Goal: Information Seeking & Learning: Understand process/instructions

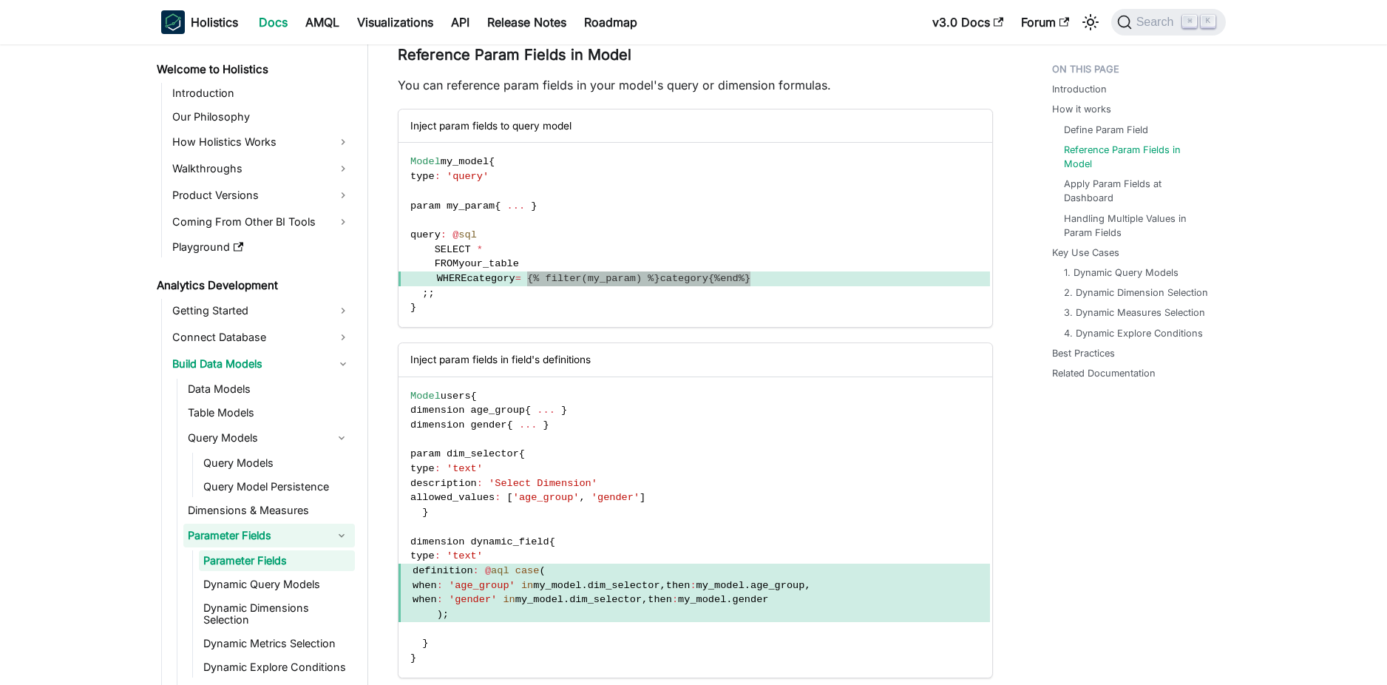
scroll to position [192, 0]
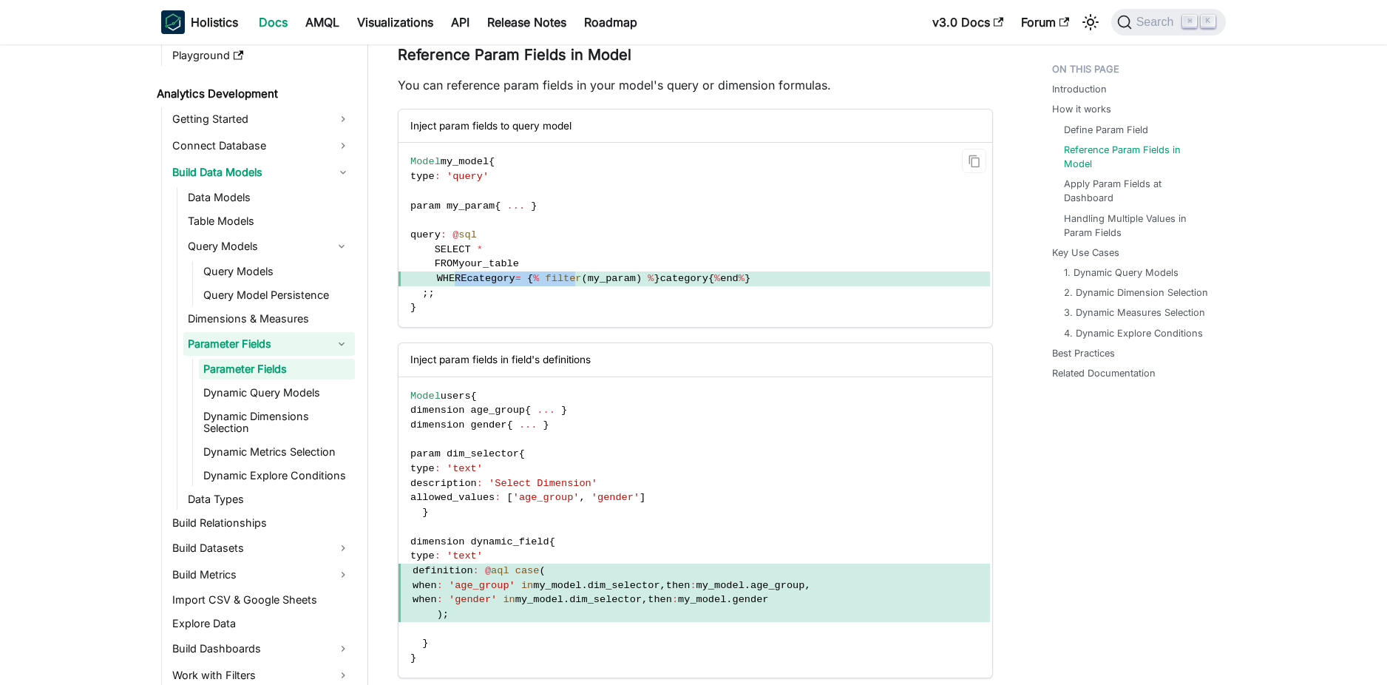
drag, startPoint x: 457, startPoint y: 280, endPoint x: 591, endPoint y: 275, distance: 134.0
click at [591, 275] on span "WHERE category = { % filter ( my_param ) % } category { % end % }" at bounding box center [695, 278] width 592 height 15
click at [662, 288] on code "Model my_model { type : 'query' param my_param { ... } query : @ sql SELECT * F…" at bounding box center [695, 235] width 592 height 184
click at [701, 276] on span "category" at bounding box center [684, 278] width 48 height 11
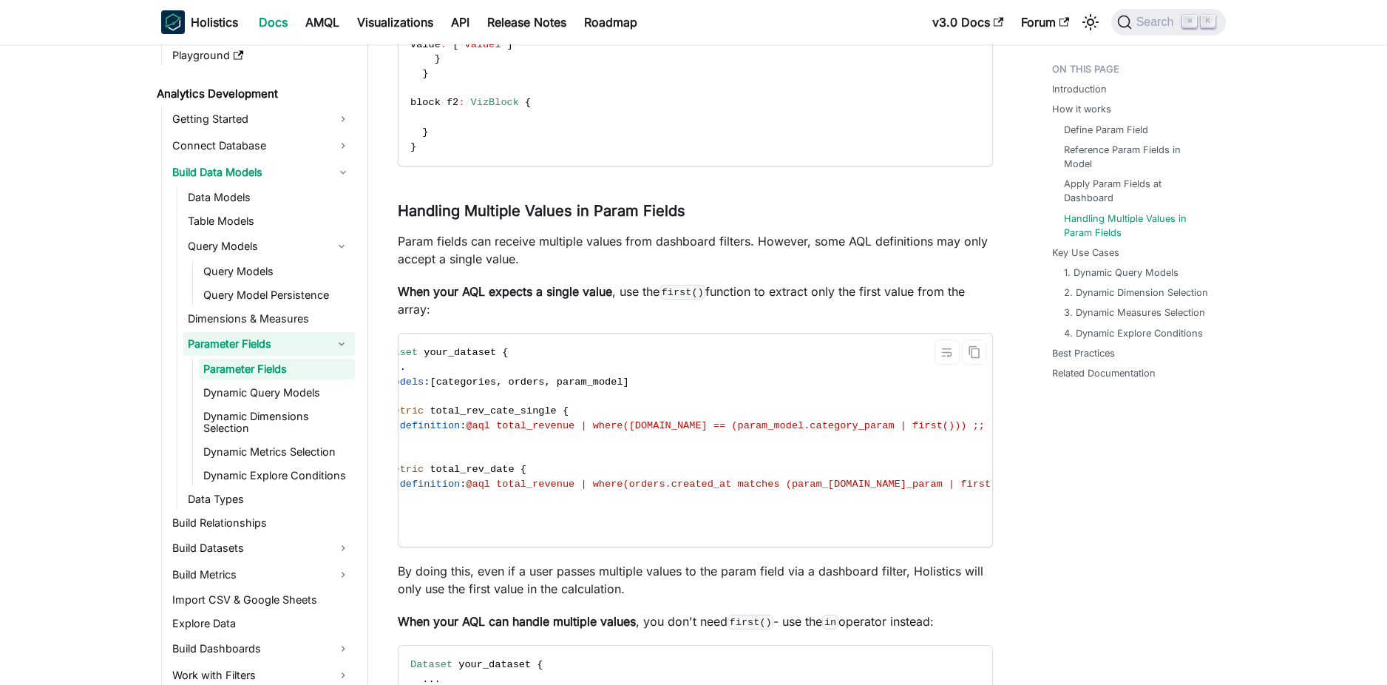
scroll to position [0, 80]
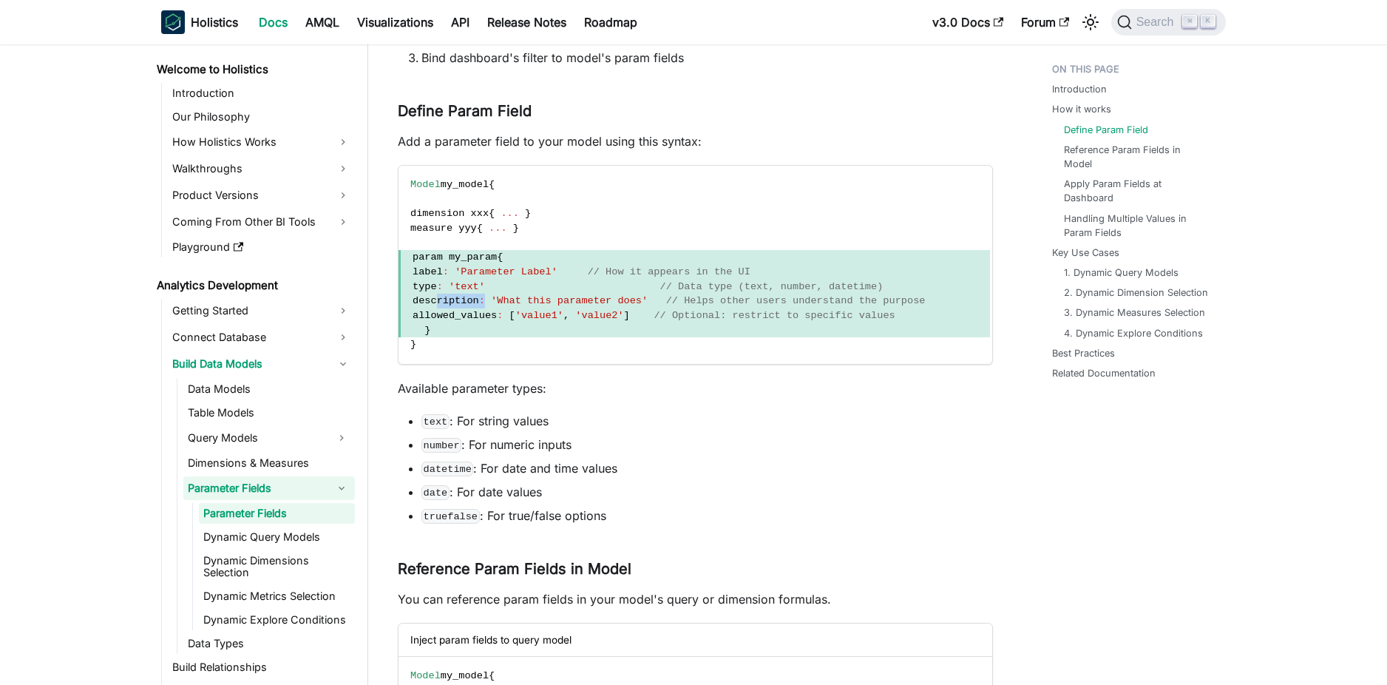
scroll to position [21, 0]
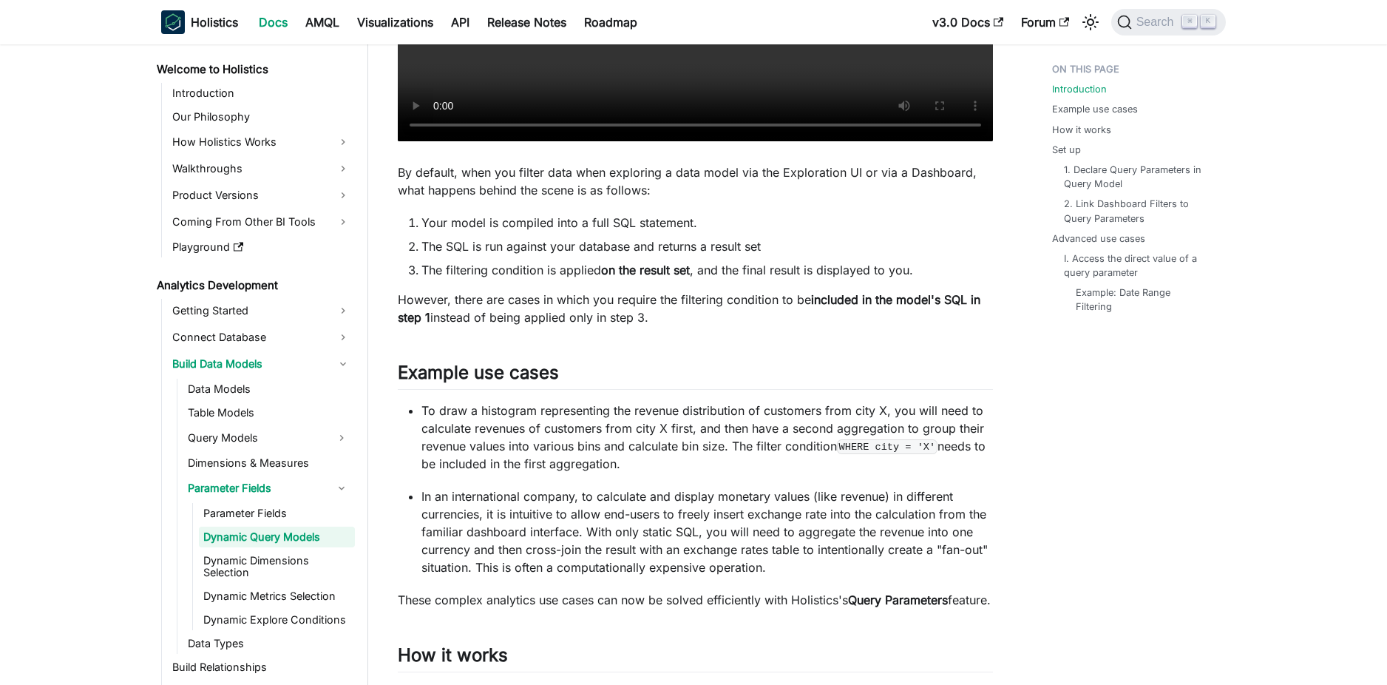
scroll to position [963, 0]
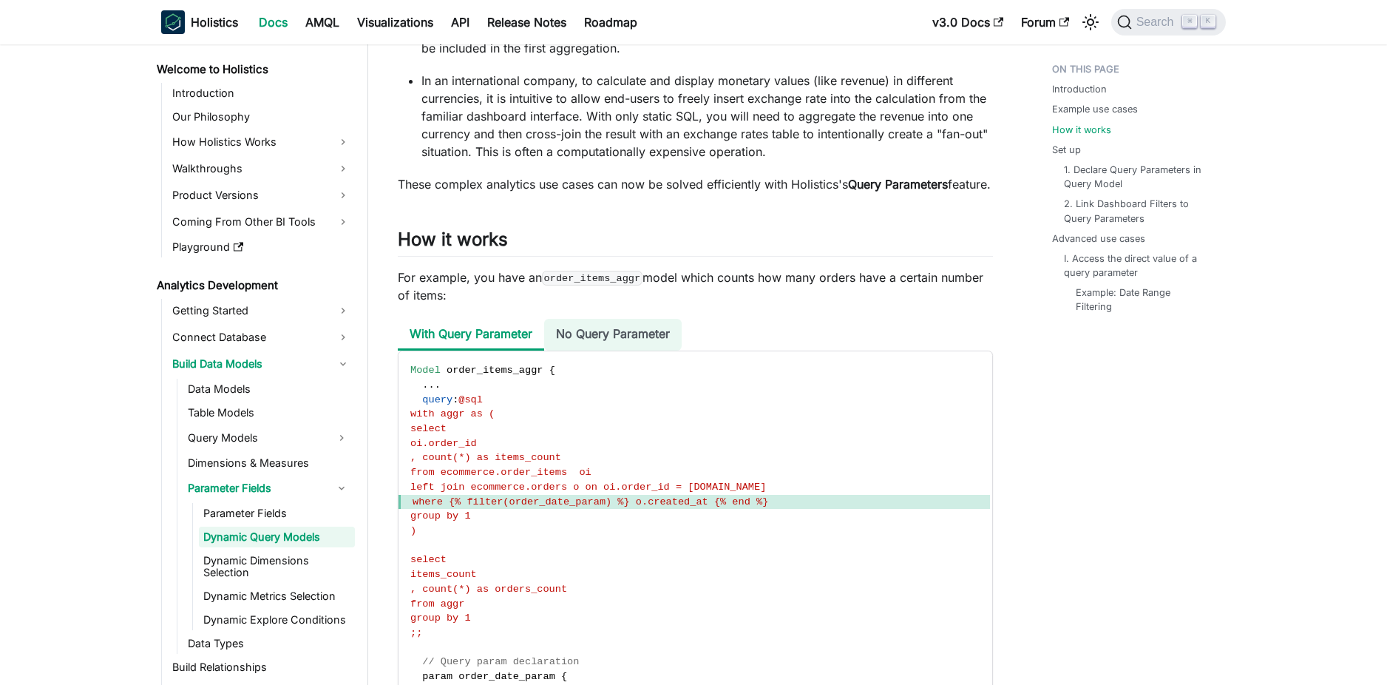
click at [613, 351] on li "No Query Parameter" at bounding box center [613, 335] width 138 height 32
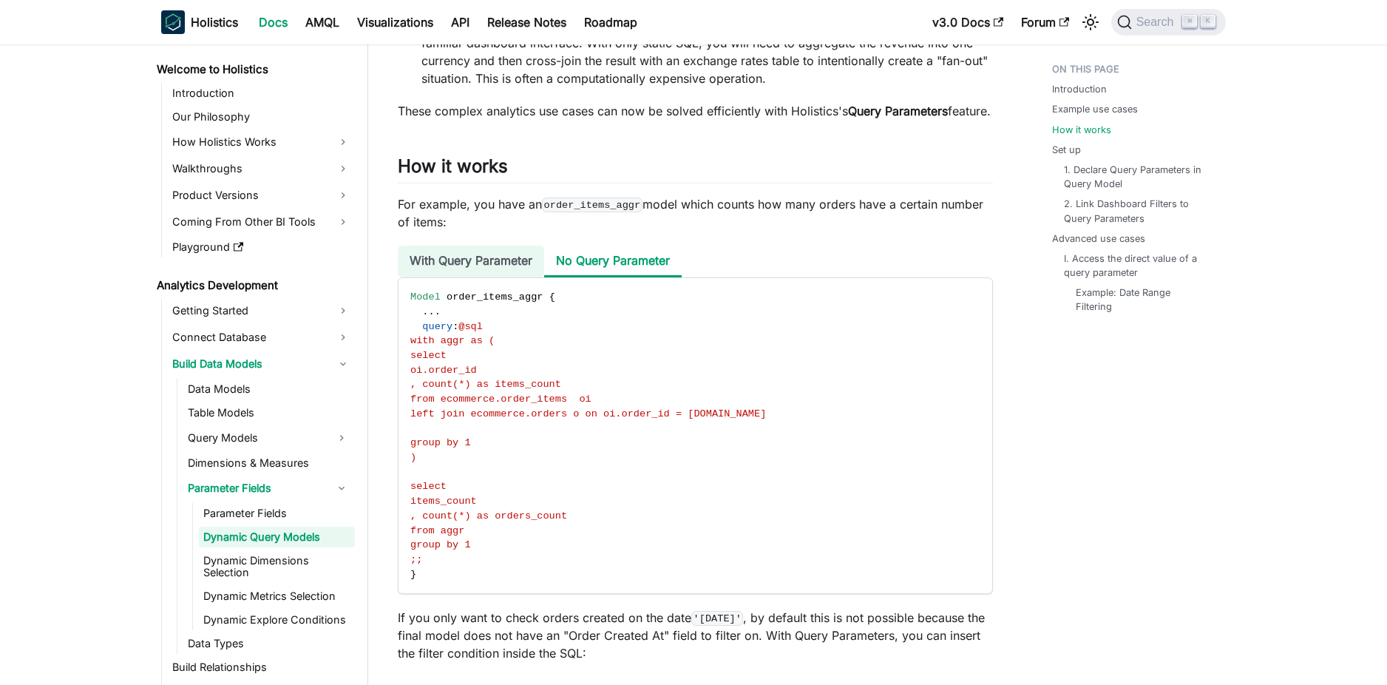
click at [513, 276] on li "With Query Parameter" at bounding box center [471, 262] width 146 height 32
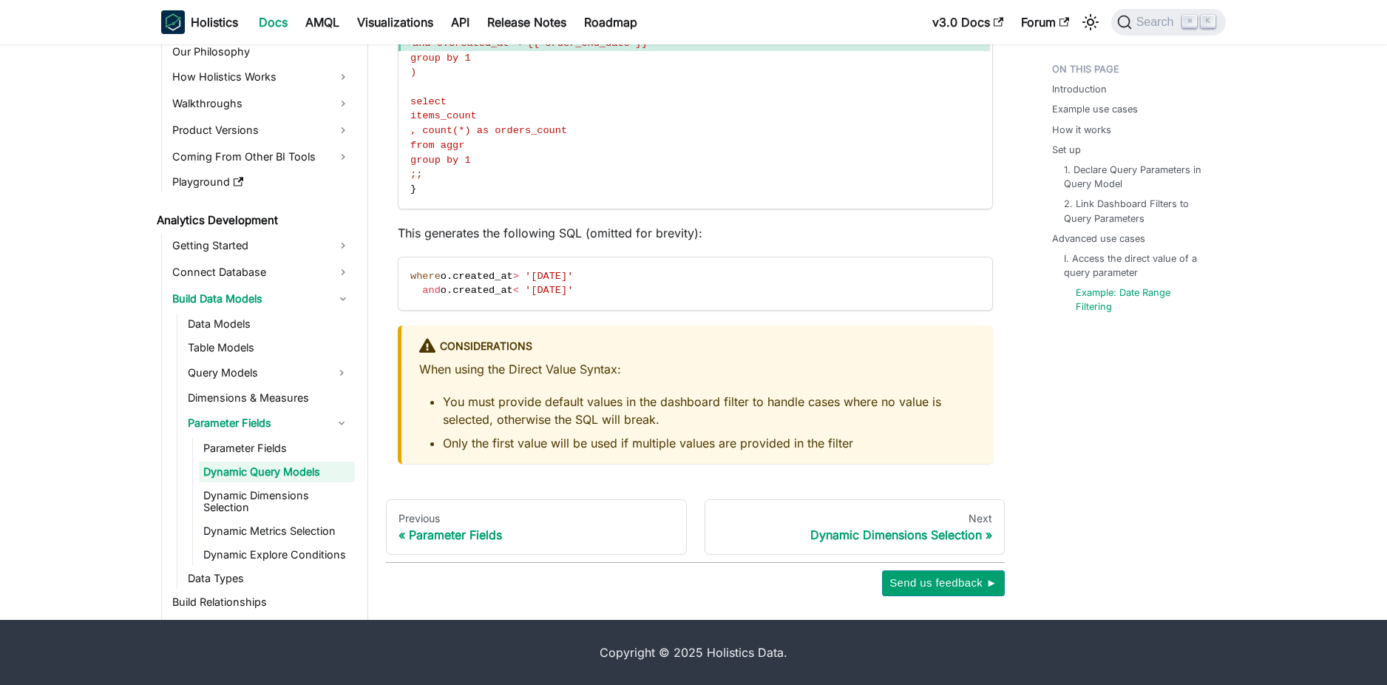
scroll to position [4723, 0]
click at [947, 542] on div "Dynamic Dimensions Selection" at bounding box center [855, 534] width 276 height 15
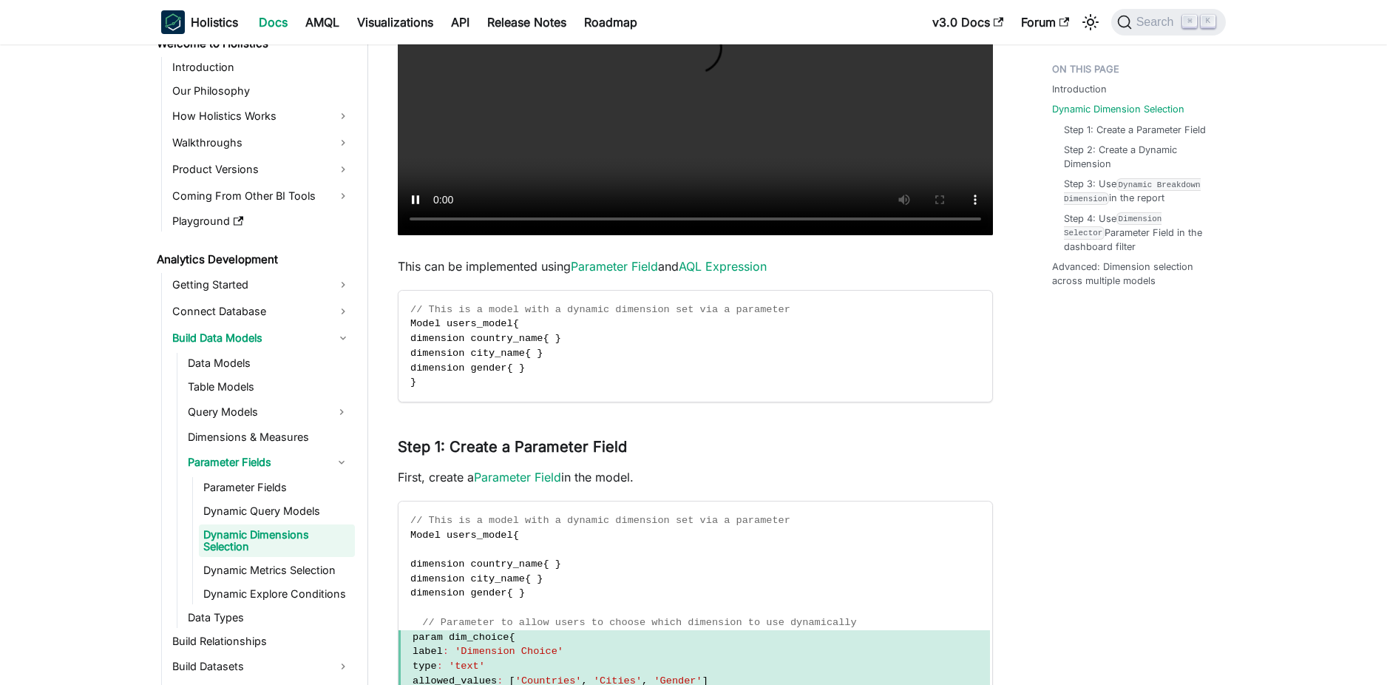
scroll to position [1444, 0]
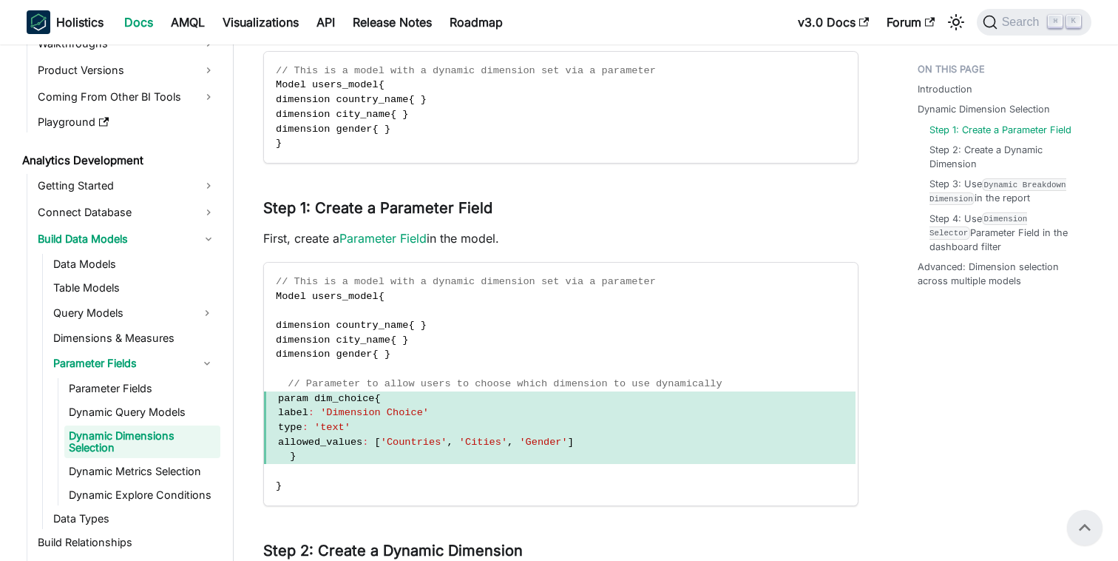
scroll to position [1674, 0]
